Goal: Find specific page/section: Find specific page/section

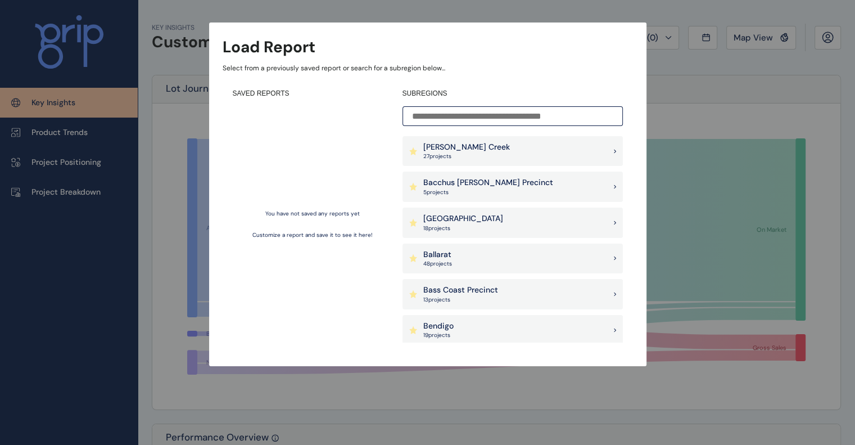
click at [461, 143] on p "[PERSON_NAME] Creek" at bounding box center [466, 147] width 87 height 11
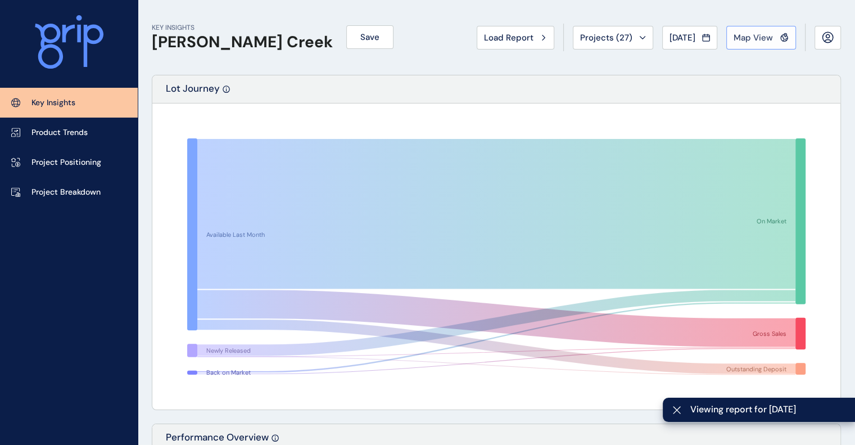
click at [747, 37] on span "Map View" at bounding box center [753, 37] width 39 height 11
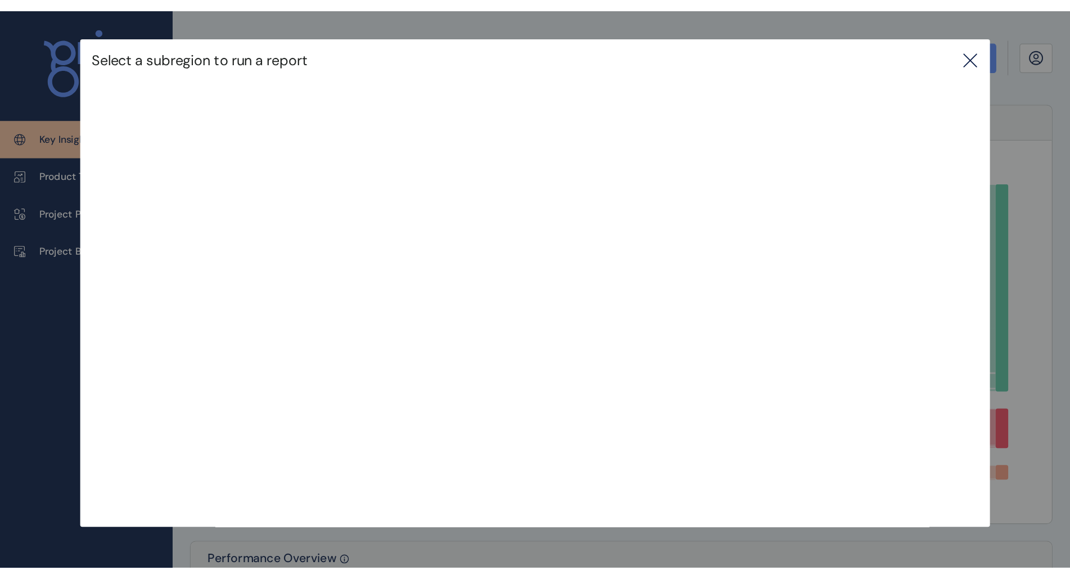
scroll to position [389, 0]
